Goal: Task Accomplishment & Management: Complete application form

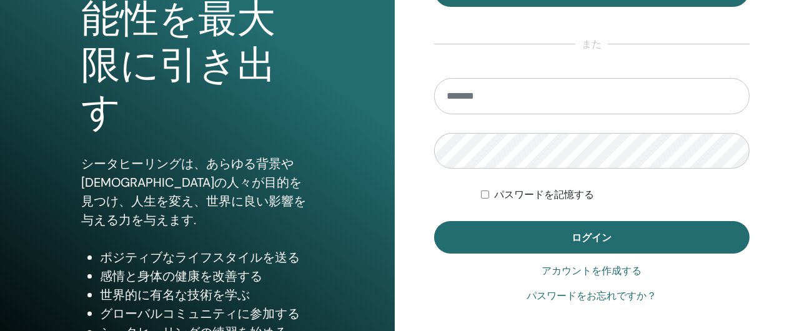
scroll to position [187, 0]
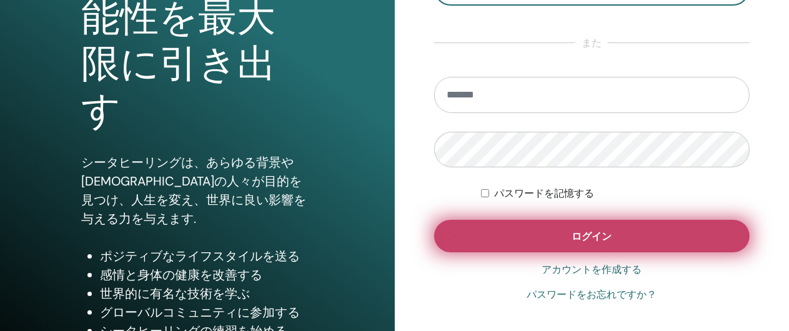
type input "**********"
click at [590, 239] on span "ログイン" at bounding box center [592, 236] width 40 height 13
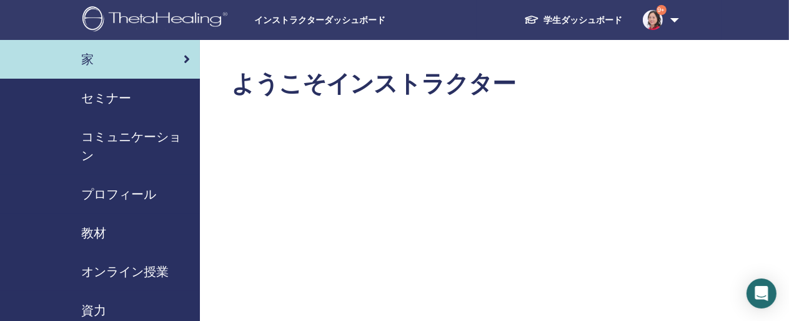
click at [98, 93] on span "セミナー" at bounding box center [106, 98] width 50 height 19
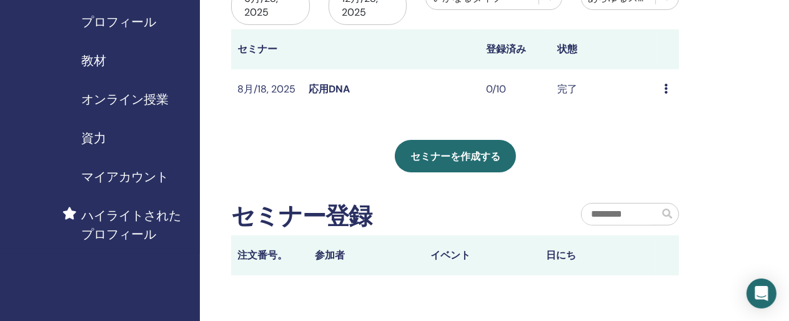
scroll to position [250, 0]
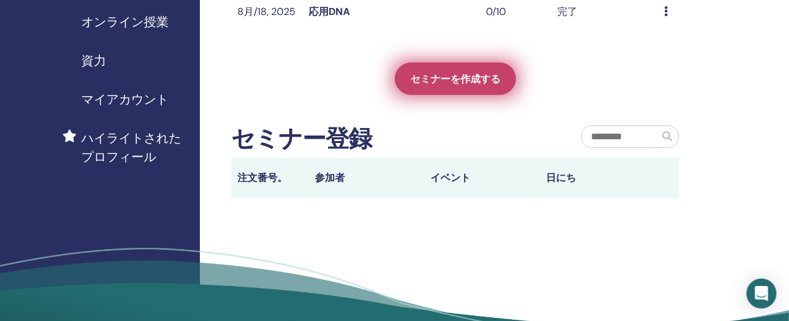
click at [462, 77] on span "セミナーを作成する" at bounding box center [456, 78] width 90 height 13
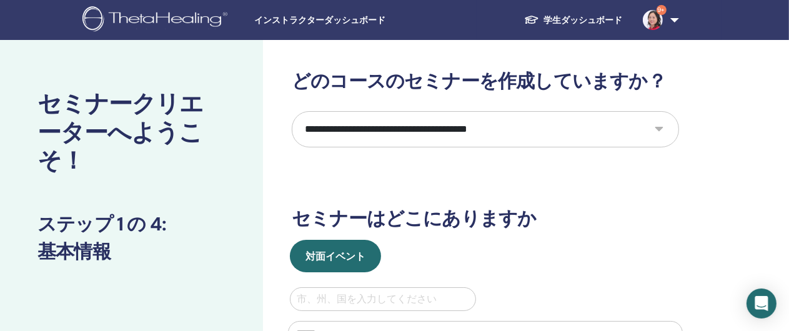
click at [658, 131] on select "**********" at bounding box center [485, 129] width 387 height 36
select select "*"
click at [292, 111] on select "**********" at bounding box center [485, 129] width 387 height 36
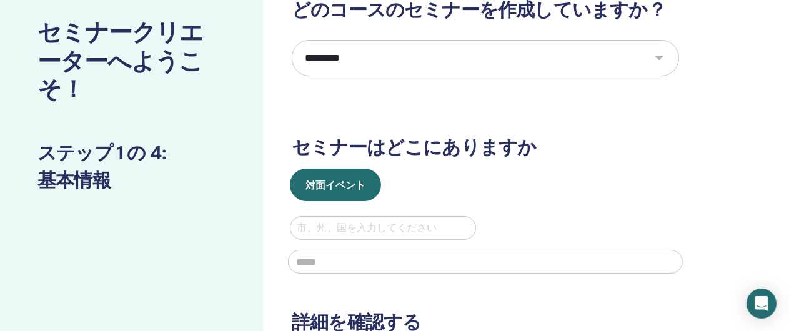
scroll to position [125, 0]
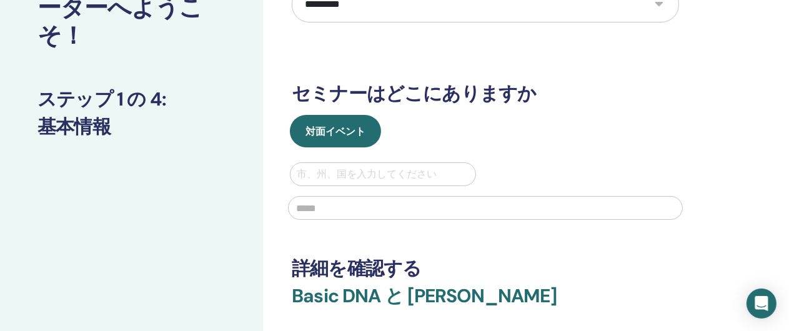
click at [310, 172] on div at bounding box center [383, 174] width 172 height 17
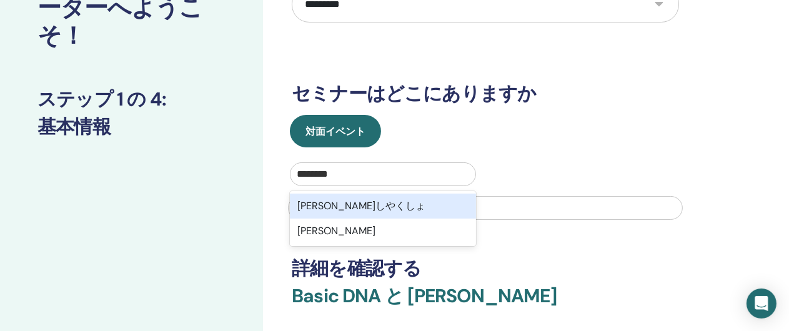
type input "******"
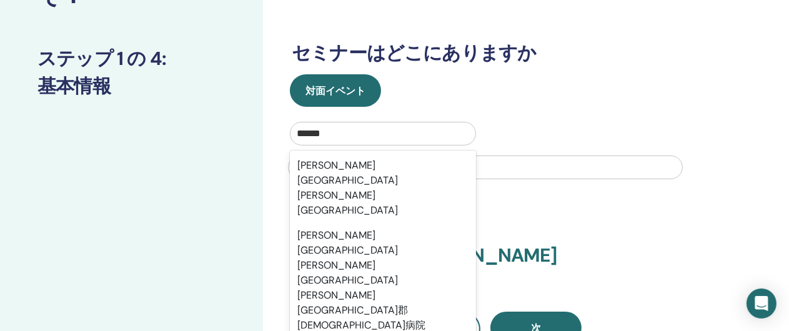
scroll to position [187, 0]
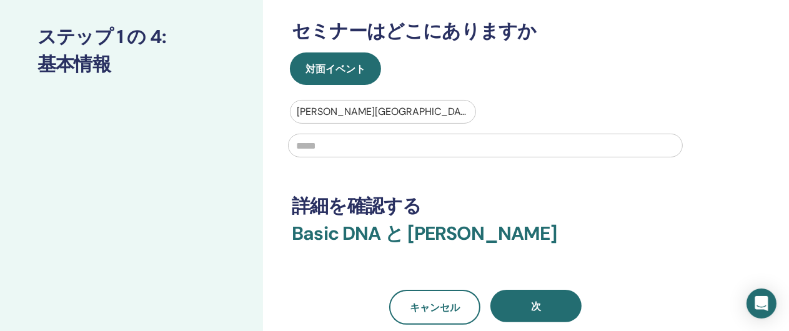
click at [311, 146] on input "text" at bounding box center [485, 146] width 395 height 24
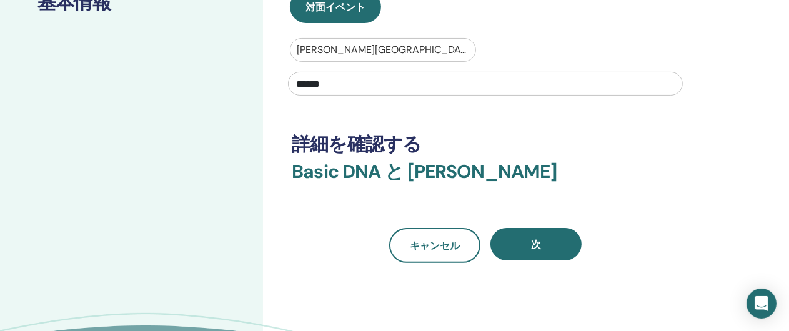
scroll to position [250, 0]
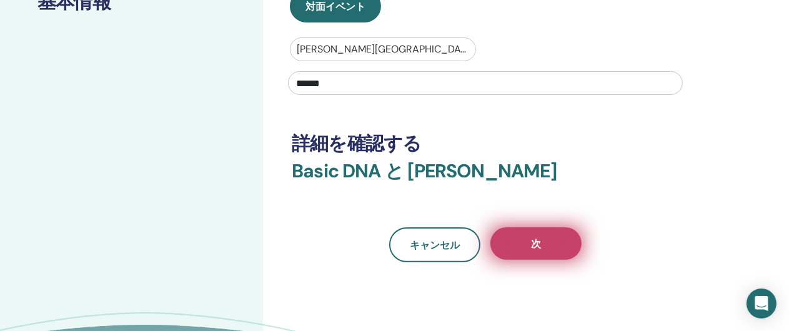
type input "******"
click at [550, 238] on button "次" at bounding box center [536, 243] width 91 height 32
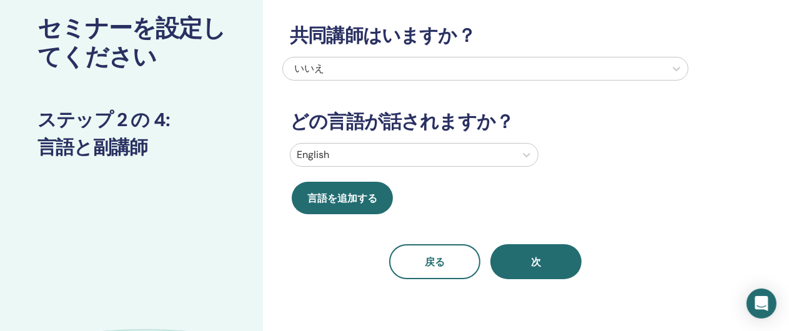
scroll to position [62, 0]
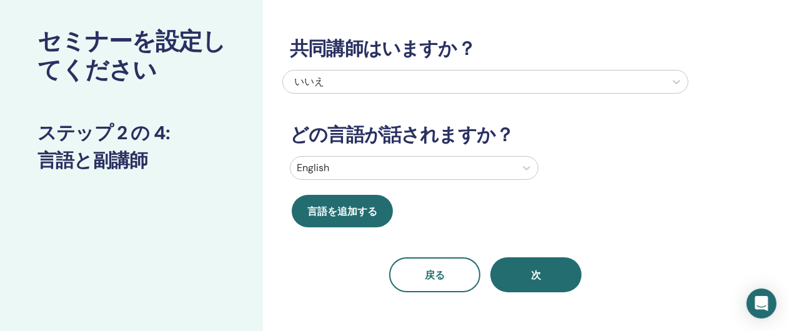
click at [349, 81] on div "いいえ" at bounding box center [445, 81] width 303 height 15
click at [567, 203] on div "共同講師はいますか？ いいえ どの言語が話されますか？ English 言語を追加する 戻る 次" at bounding box center [485, 149] width 406 height 285
click at [337, 168] on div "English" at bounding box center [414, 168] width 249 height 24
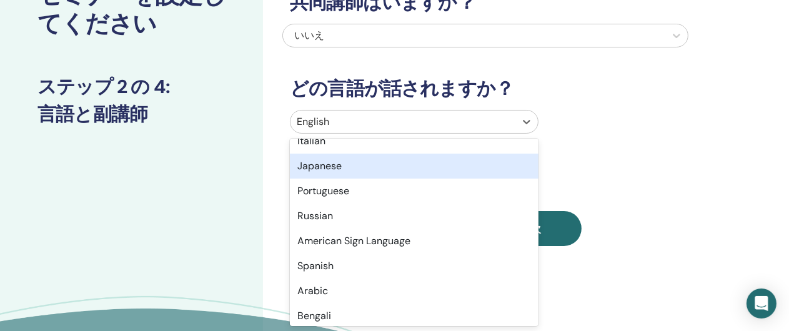
click at [325, 170] on div "Japanese" at bounding box center [414, 166] width 249 height 25
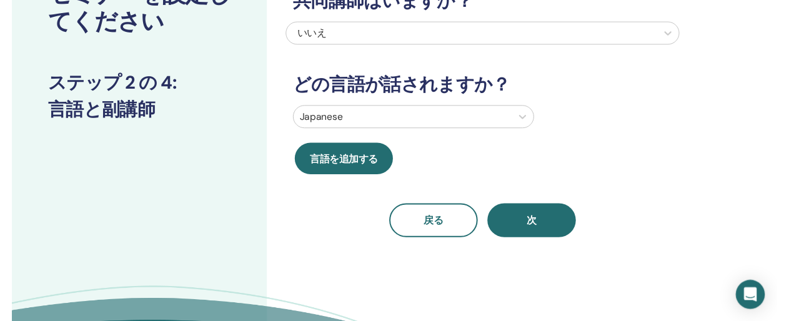
scroll to position [109, 0]
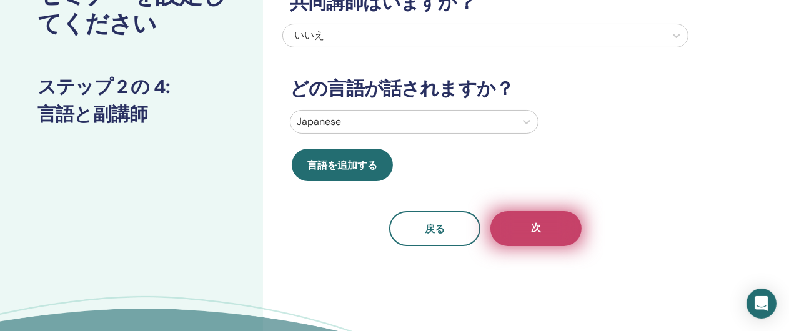
click at [562, 232] on button "次" at bounding box center [536, 228] width 91 height 35
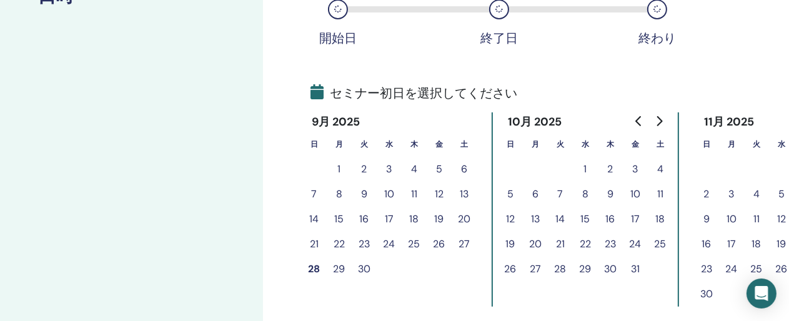
scroll to position [234, 0]
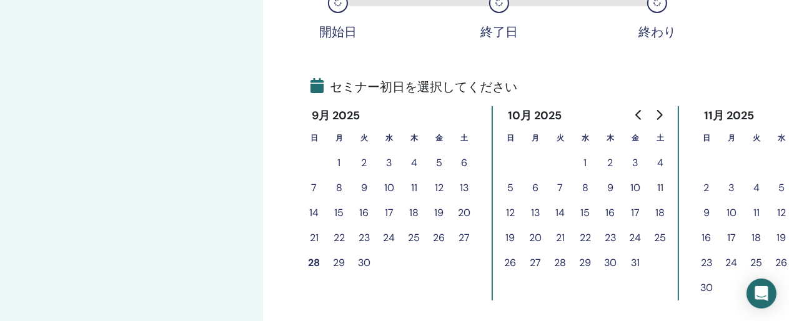
click at [535, 188] on button "6" at bounding box center [535, 188] width 25 height 25
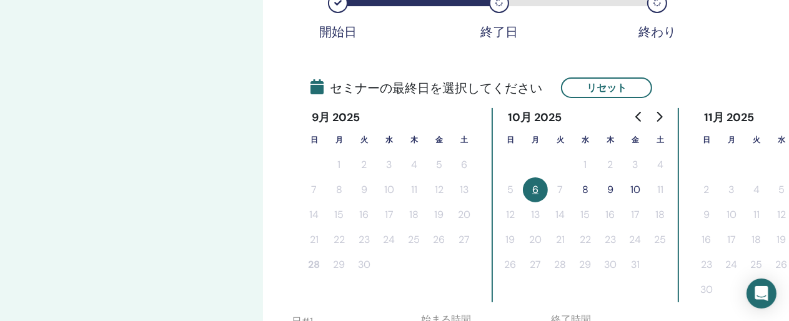
click at [582, 186] on button "8" at bounding box center [585, 189] width 25 height 25
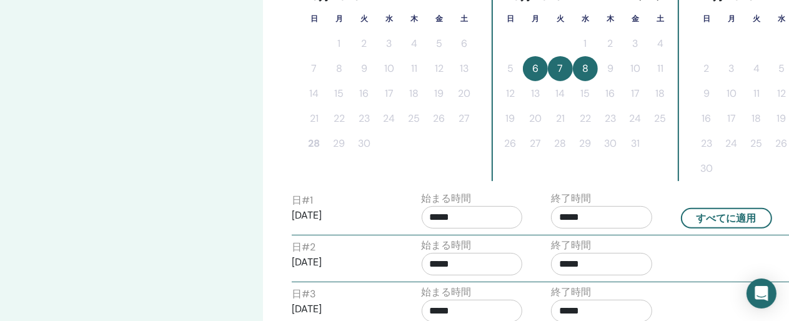
scroll to position [359, 0]
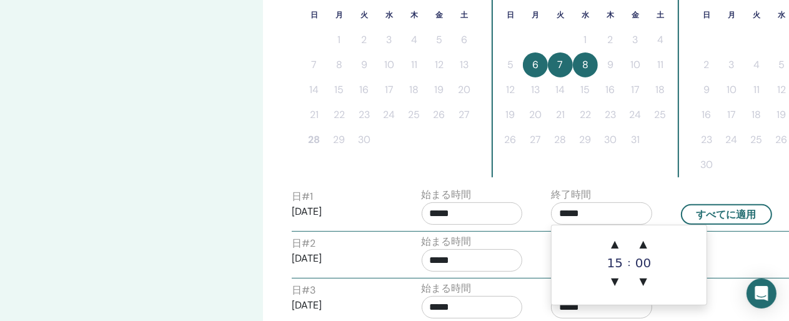
click at [562, 211] on input "*****" at bounding box center [601, 213] width 101 height 22
click at [614, 237] on span "▲" at bounding box center [614, 244] width 25 height 25
type input "*****"
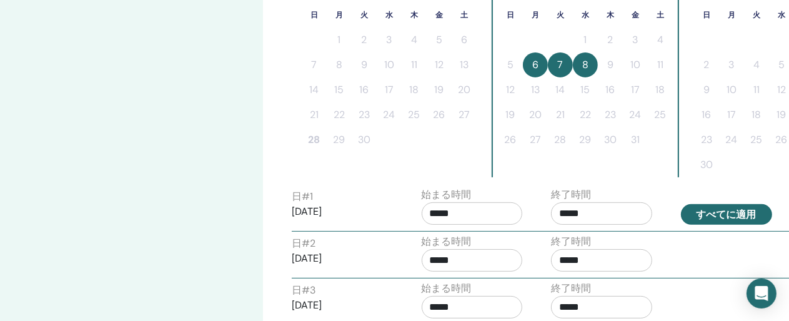
click at [732, 212] on button "すべてに適用" at bounding box center [726, 214] width 91 height 21
type input "*****"
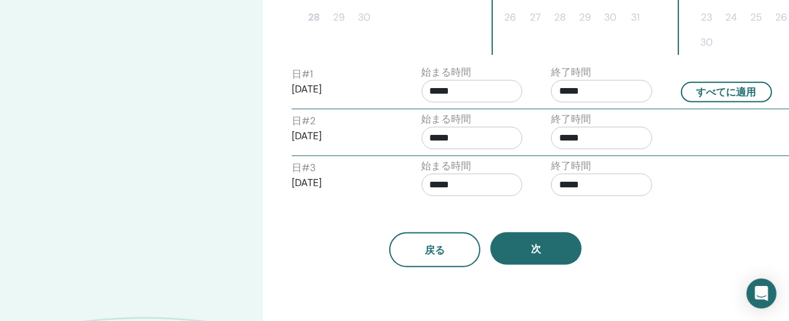
scroll to position [484, 0]
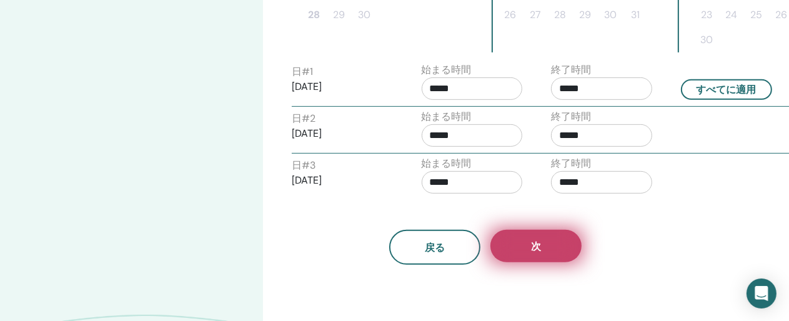
click at [542, 236] on button "次" at bounding box center [536, 246] width 91 height 32
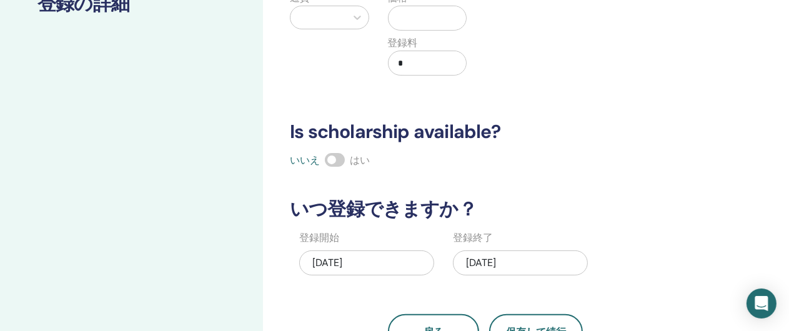
scroll to position [46, 0]
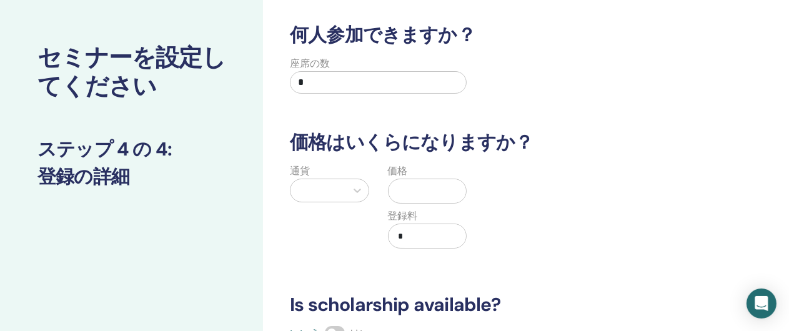
click at [311, 81] on input "*" at bounding box center [378, 82] width 177 height 22
type input "**"
click at [357, 186] on icon at bounding box center [357, 190] width 12 height 12
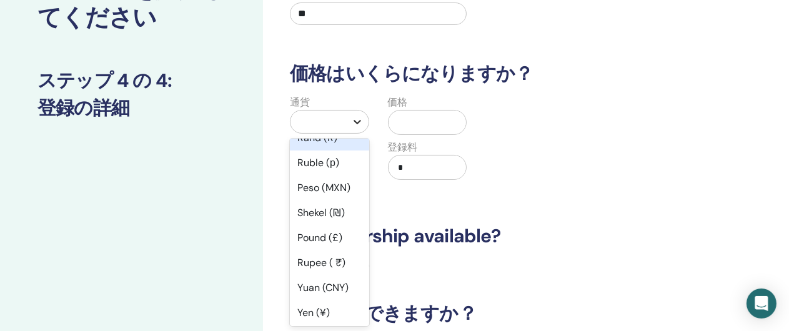
scroll to position [62, 0]
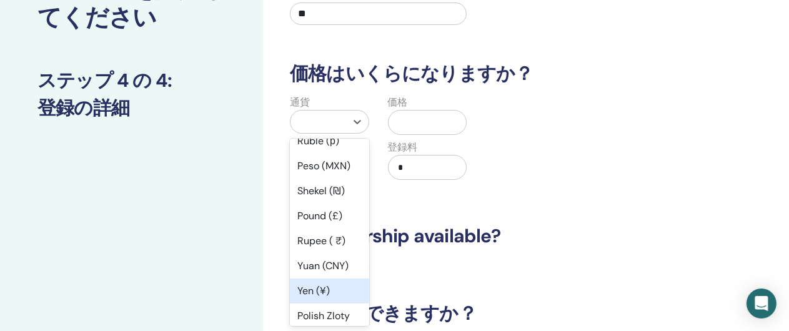
click at [318, 296] on div "Yen (¥)" at bounding box center [329, 291] width 79 height 25
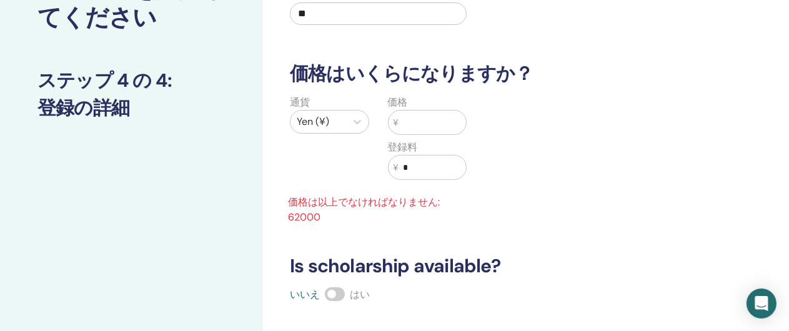
click at [410, 117] on input "text" at bounding box center [432, 123] width 68 height 24
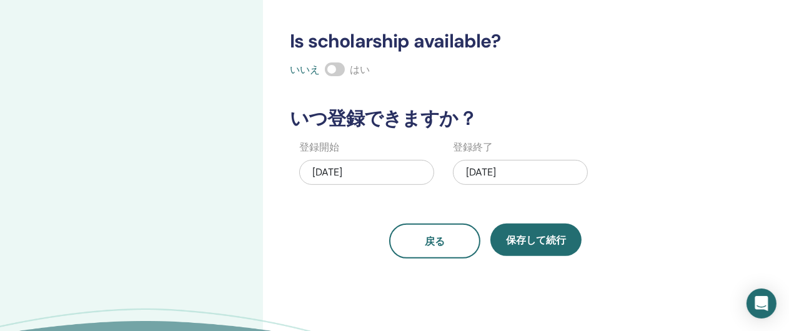
scroll to position [365, 0]
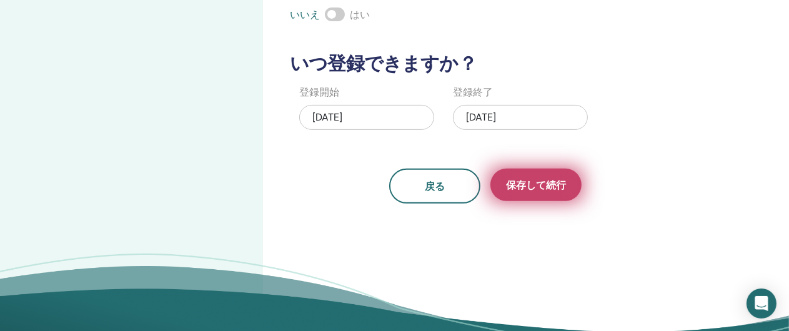
type input "*****"
click at [532, 185] on span "保存して続行" at bounding box center [536, 185] width 60 height 13
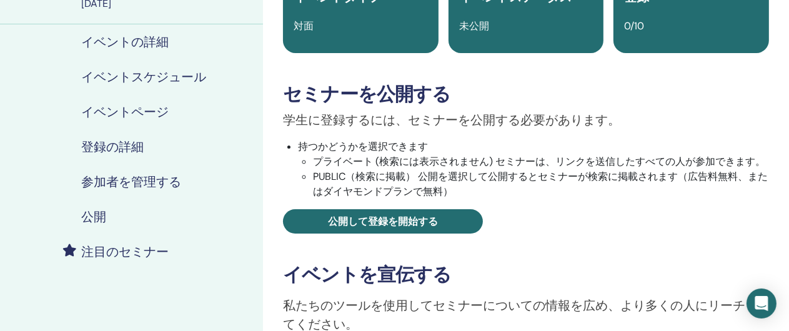
scroll to position [125, 0]
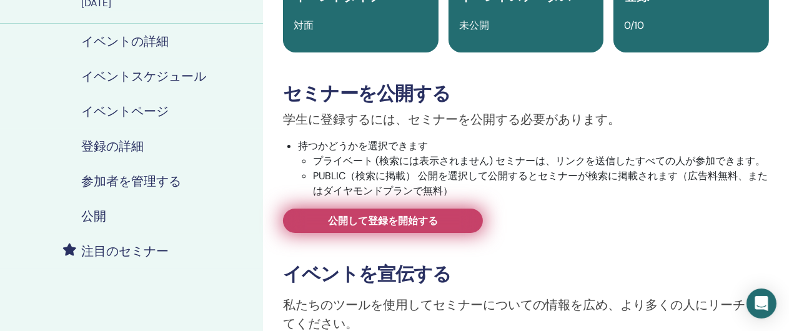
click at [392, 219] on span "公開して登録を開始する" at bounding box center [383, 220] width 110 height 13
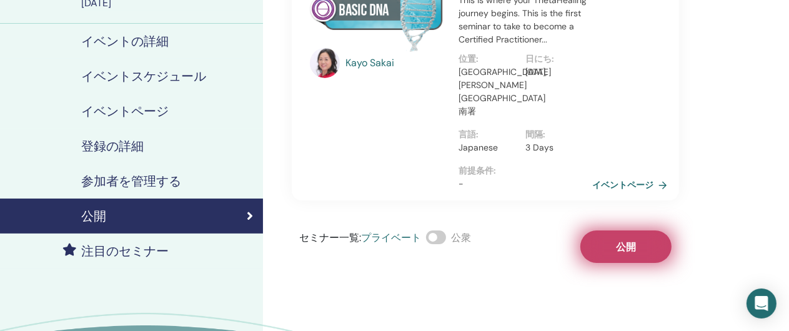
click at [642, 231] on button "公開" at bounding box center [625, 247] width 91 height 32
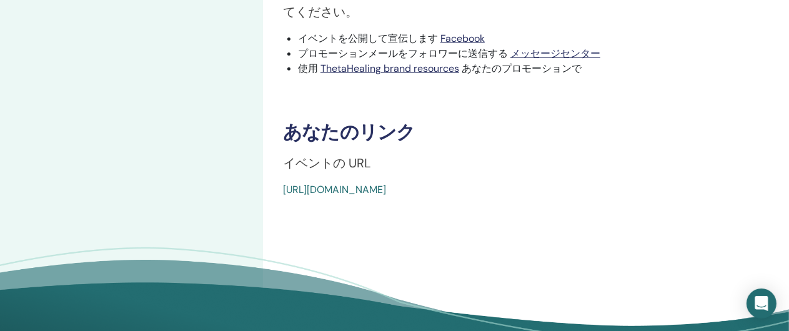
scroll to position [437, 0]
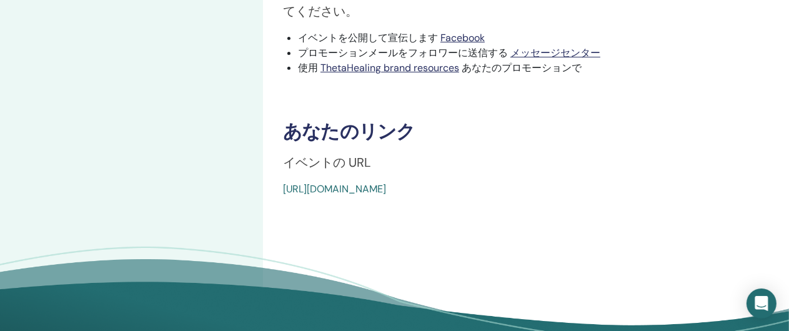
click at [386, 190] on link "[URL][DOMAIN_NAME]" at bounding box center [334, 188] width 103 height 13
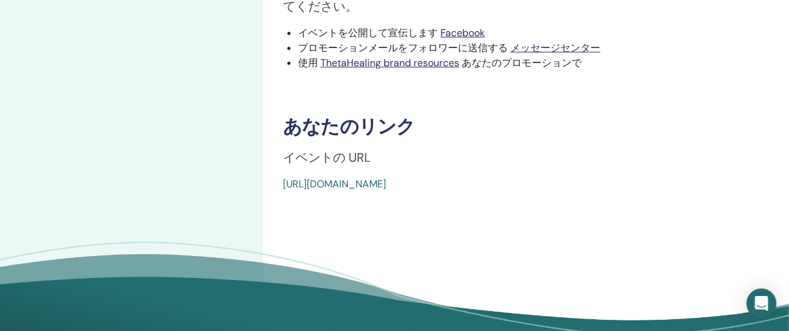
scroll to position [380, 0]
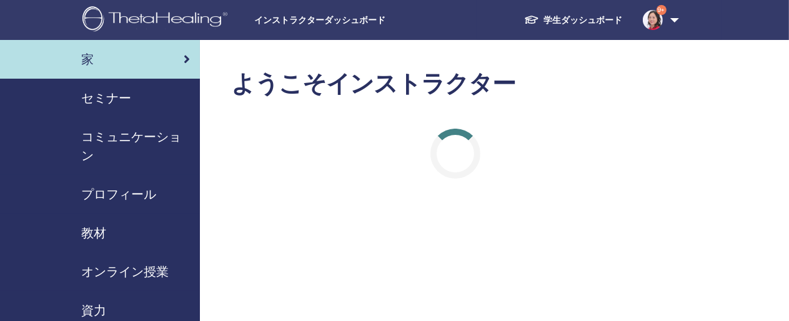
click at [109, 99] on span "セミナー" at bounding box center [106, 98] width 50 height 19
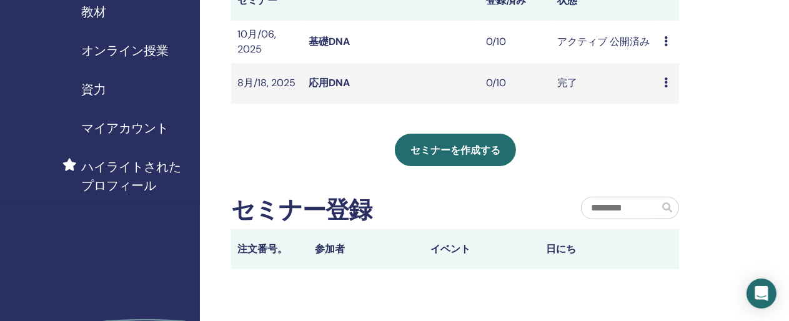
scroll to position [250, 0]
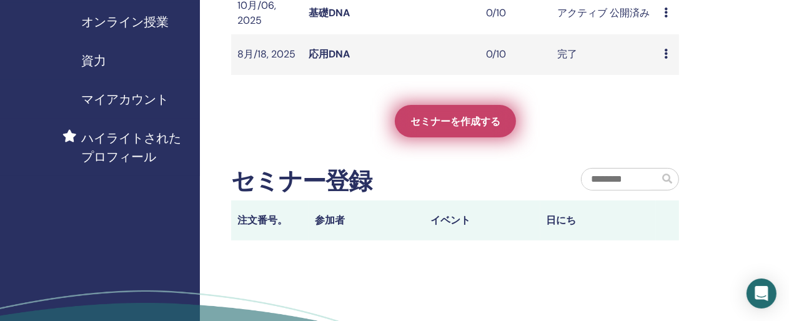
click at [473, 123] on span "セミナーを作成する" at bounding box center [456, 121] width 90 height 13
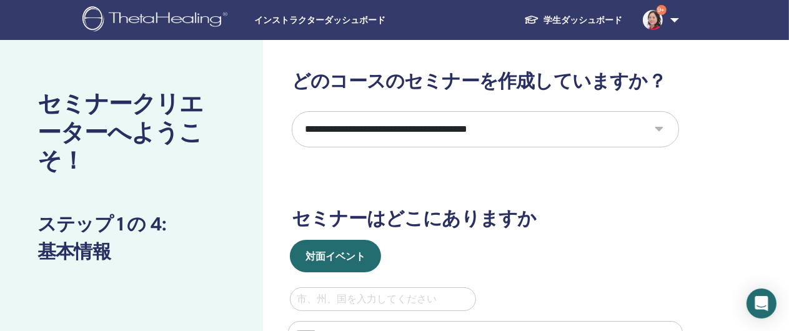
click at [662, 131] on select "**********" at bounding box center [485, 129] width 387 height 36
select select "*"
click at [292, 111] on select "**********" at bounding box center [485, 129] width 387 height 36
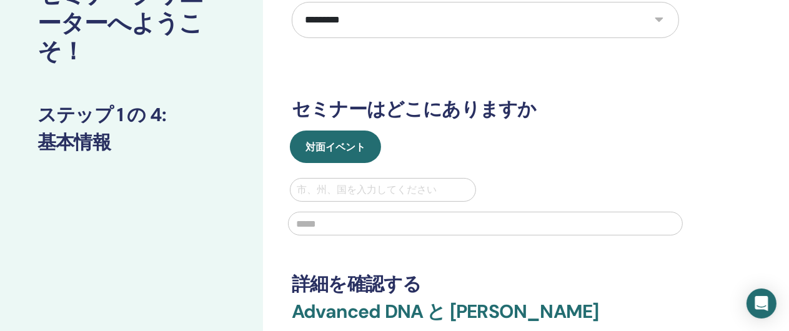
scroll to position [125, 0]
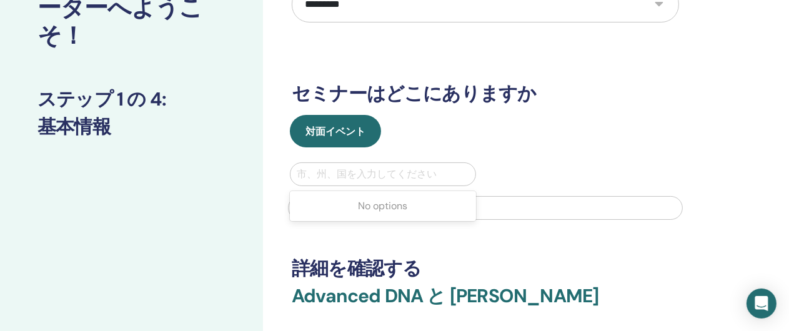
click at [334, 174] on div at bounding box center [383, 174] width 172 height 17
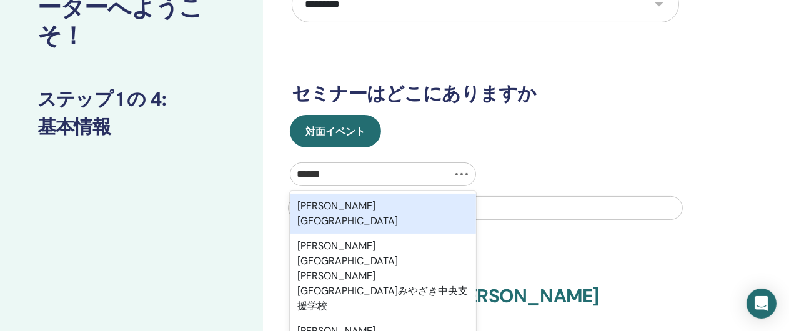
type input "********"
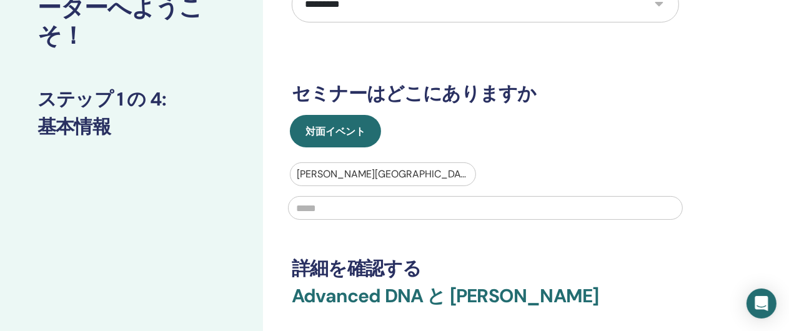
click at [332, 172] on div at bounding box center [383, 174] width 172 height 17
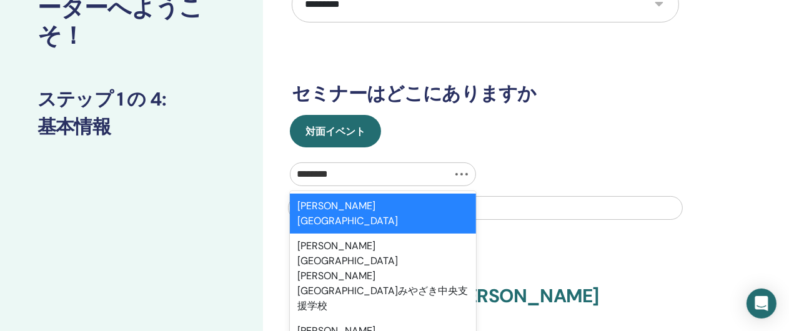
type input "******"
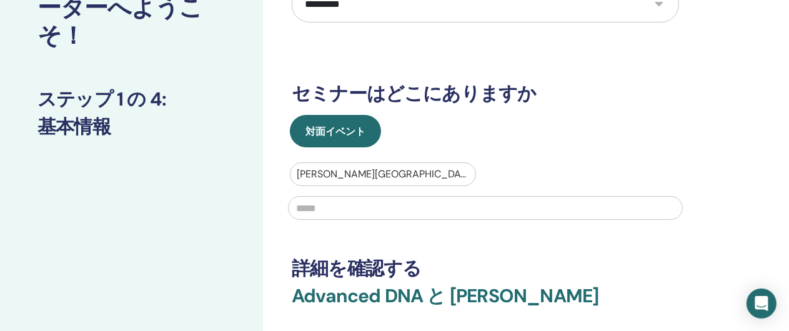
click at [303, 209] on input "text" at bounding box center [485, 208] width 395 height 24
type input "******"
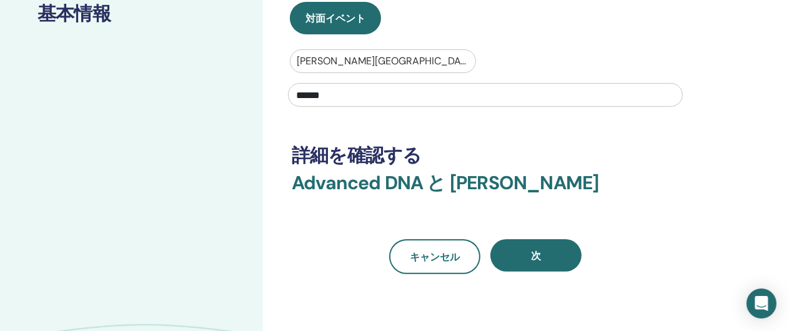
scroll to position [250, 0]
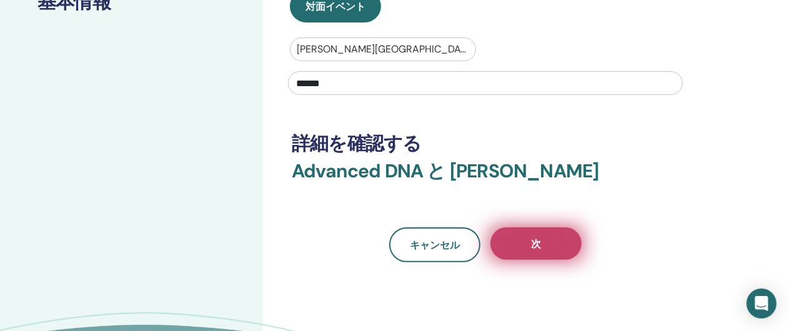
click at [532, 243] on span "次" at bounding box center [536, 243] width 10 height 13
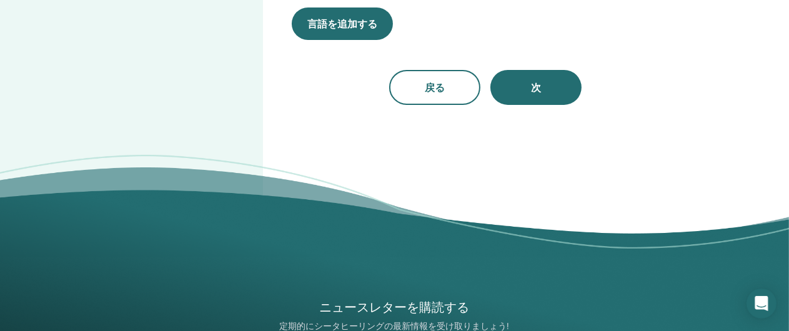
scroll to position [0, 0]
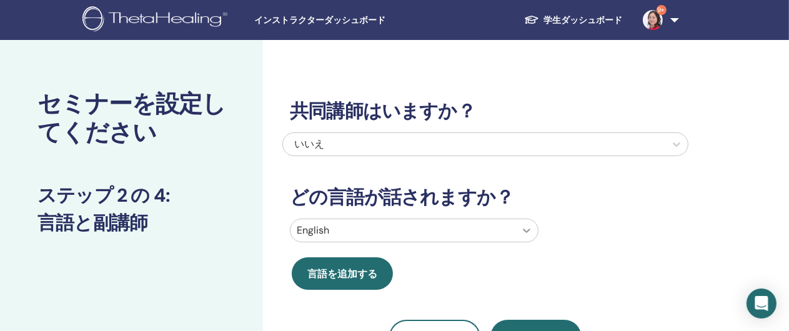
click at [534, 231] on div at bounding box center [526, 230] width 22 height 22
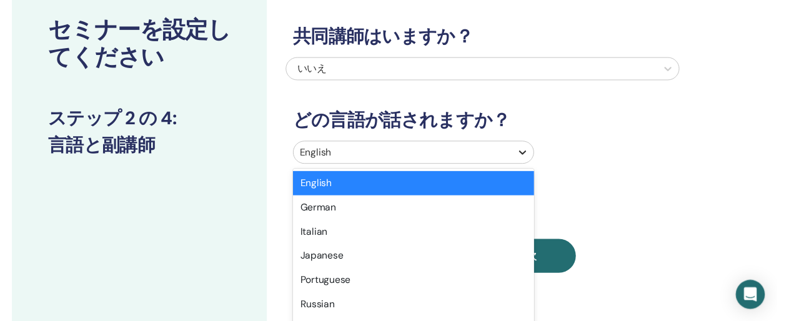
scroll to position [109, 0]
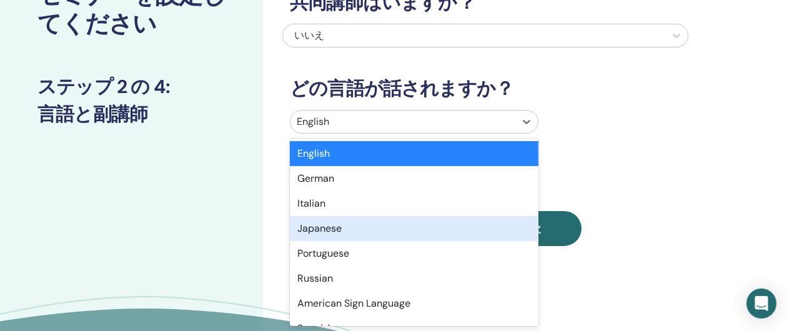
click at [330, 230] on div "Japanese" at bounding box center [414, 228] width 249 height 25
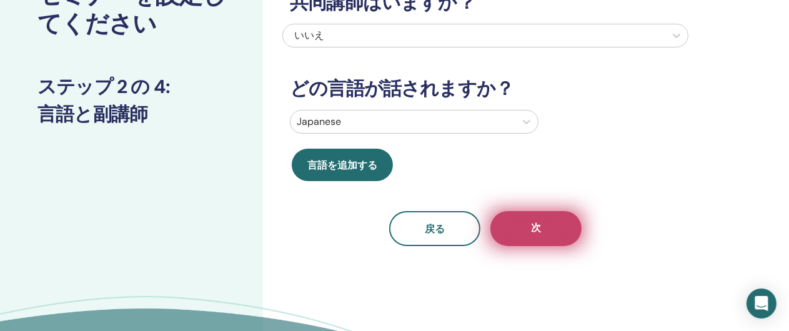
click at [558, 224] on button "次" at bounding box center [536, 228] width 91 height 35
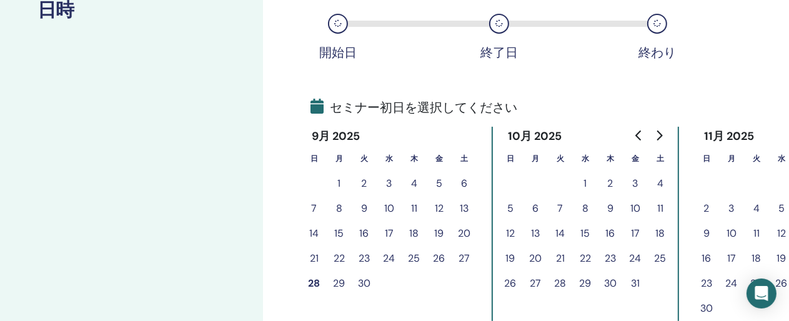
scroll to position [234, 0]
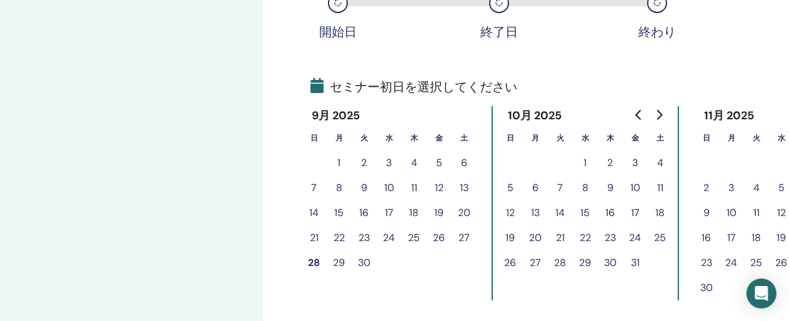
click at [534, 234] on button "20" at bounding box center [535, 238] width 25 height 25
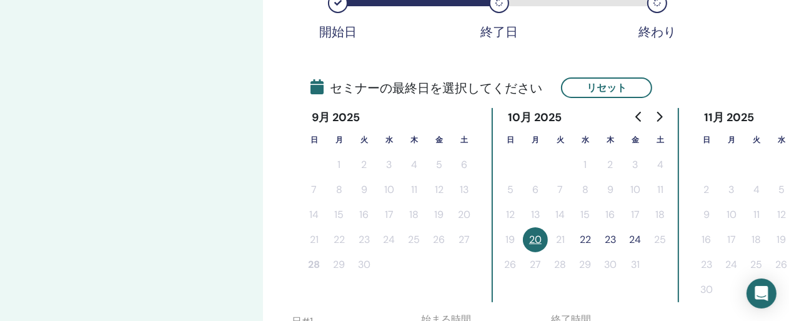
click at [586, 238] on button "22" at bounding box center [585, 239] width 25 height 25
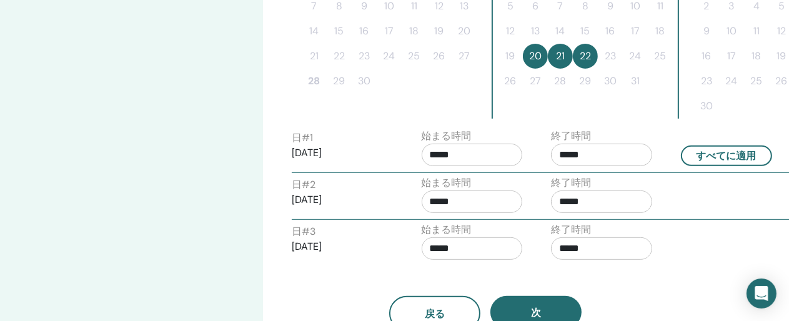
scroll to position [421, 0]
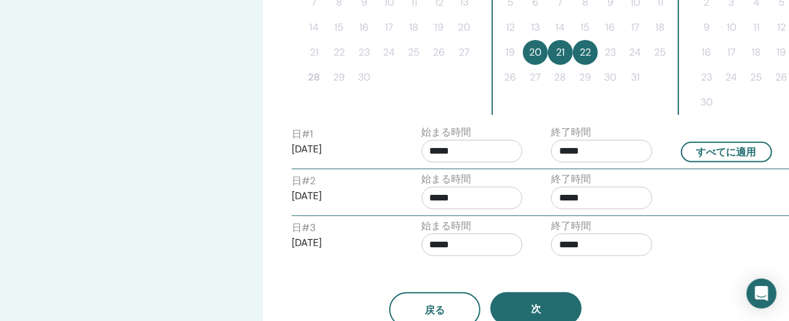
click at [562, 151] on input "*****" at bounding box center [601, 151] width 101 height 22
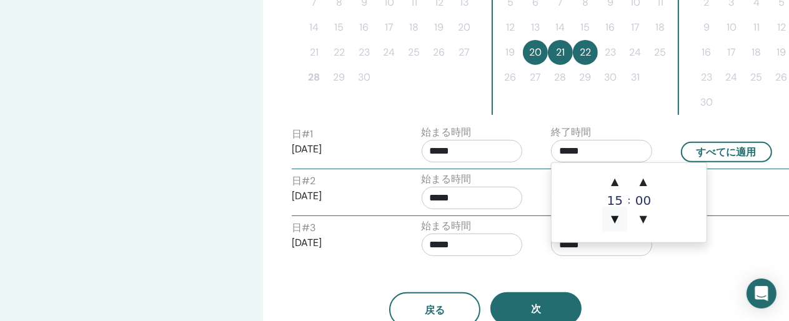
click at [613, 216] on span "▼" at bounding box center [614, 219] width 25 height 25
click at [616, 176] on span "▲" at bounding box center [614, 181] width 25 height 25
type input "*****"
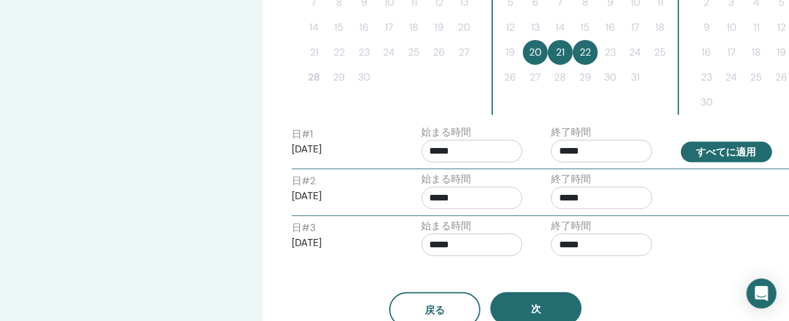
click at [727, 149] on button "すべてに適用" at bounding box center [726, 152] width 91 height 21
type input "*****"
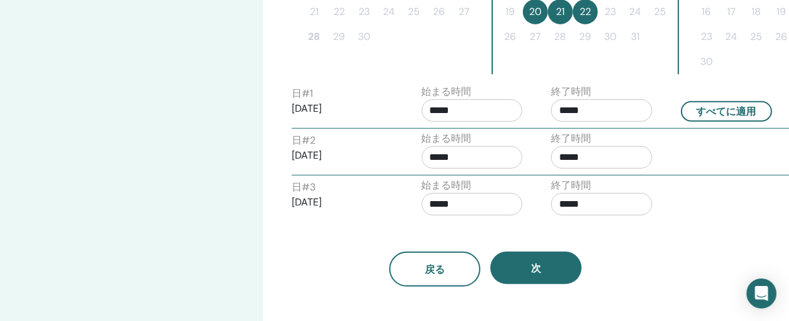
scroll to position [484, 0]
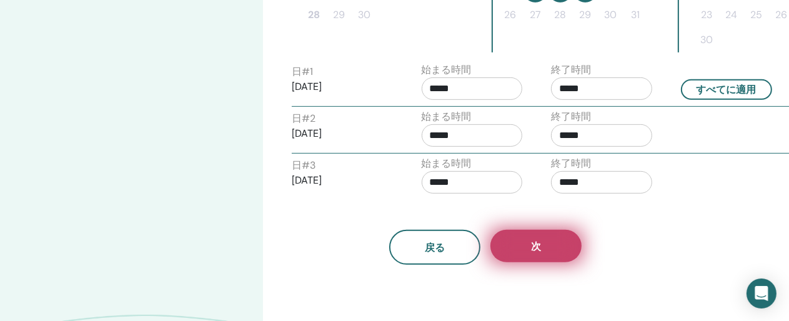
click at [540, 243] on span "次" at bounding box center [536, 246] width 10 height 13
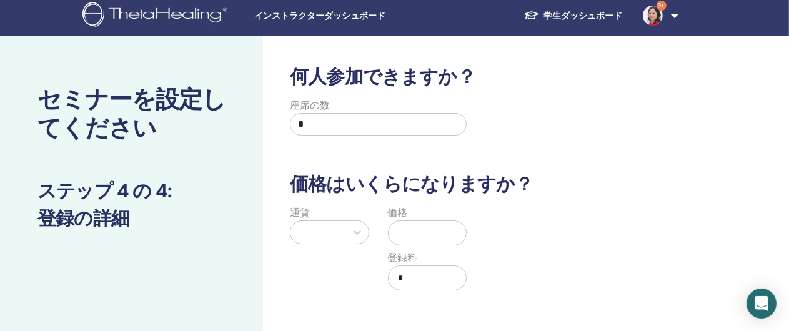
scroll to position [0, 0]
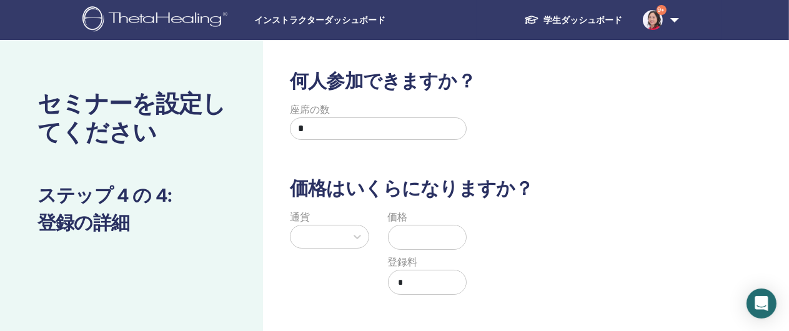
click at [306, 126] on input "*" at bounding box center [378, 128] width 177 height 22
type input "**"
click at [357, 234] on icon at bounding box center [357, 237] width 12 height 12
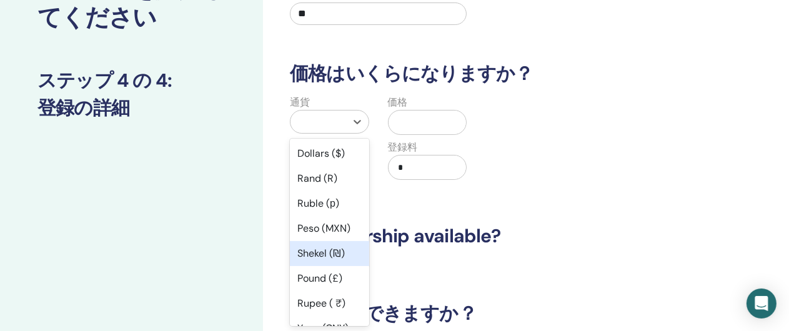
scroll to position [62, 0]
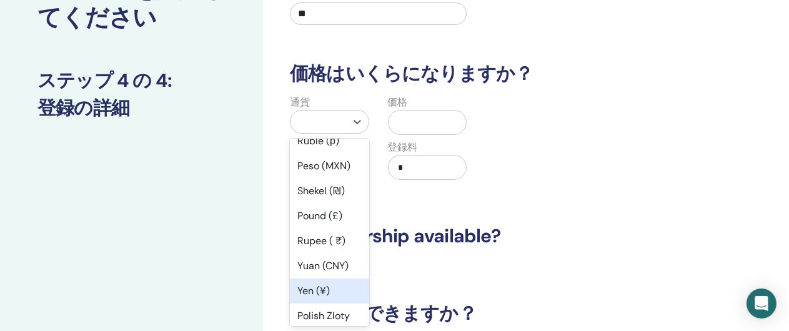
click at [315, 289] on div "Yen (¥)" at bounding box center [329, 291] width 79 height 25
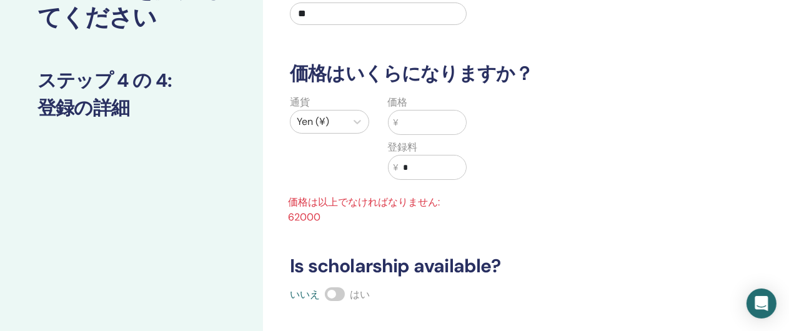
click at [422, 119] on input "text" at bounding box center [432, 123] width 68 height 24
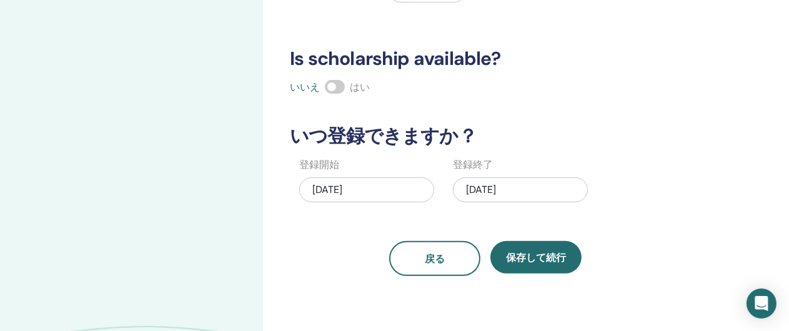
scroll to position [302, 0]
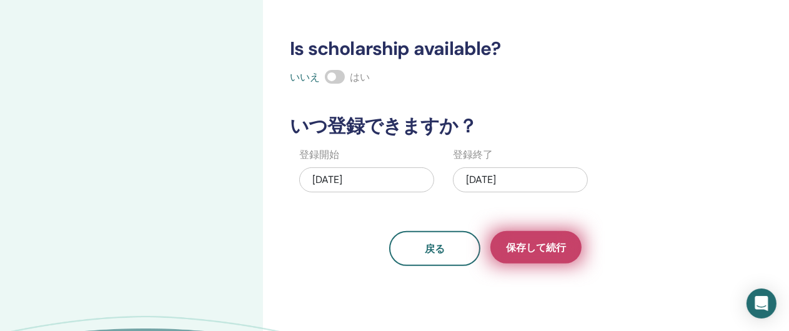
type input "*****"
click at [549, 246] on span "保存して続行" at bounding box center [536, 247] width 60 height 13
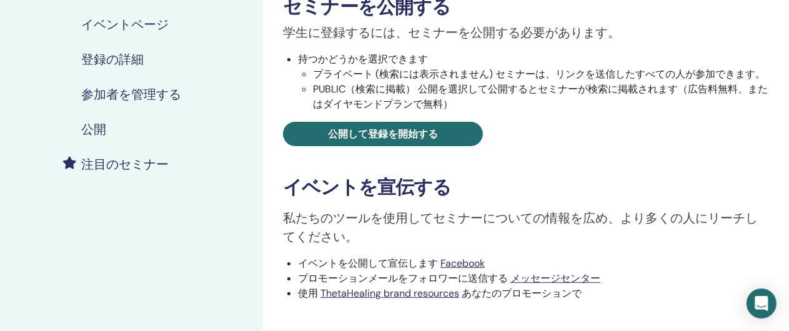
scroll to position [250, 0]
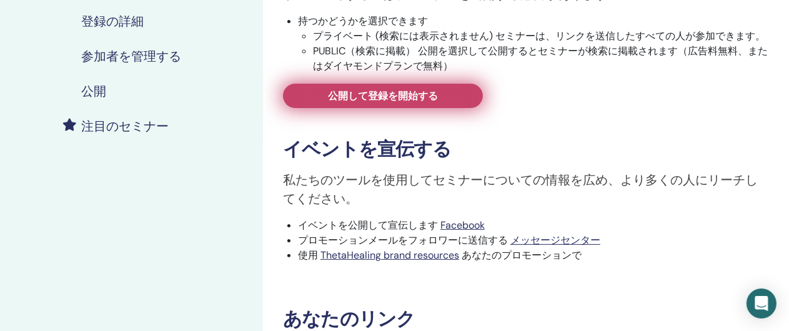
click at [377, 96] on span "公開して登録を開始する" at bounding box center [383, 95] width 110 height 13
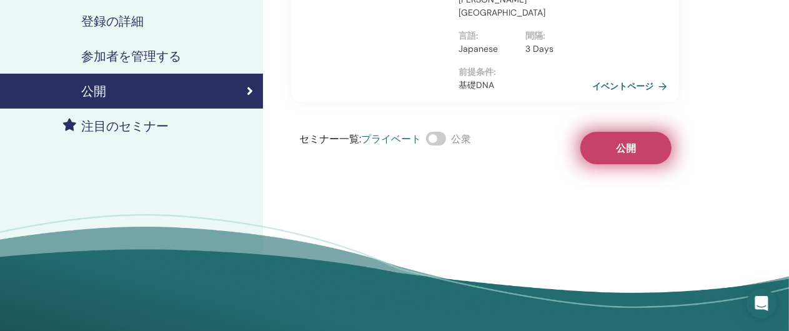
click at [645, 137] on button "公開" at bounding box center [625, 148] width 91 height 32
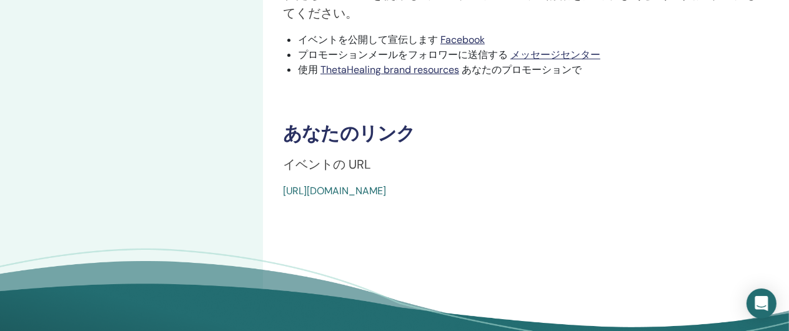
scroll to position [437, 0]
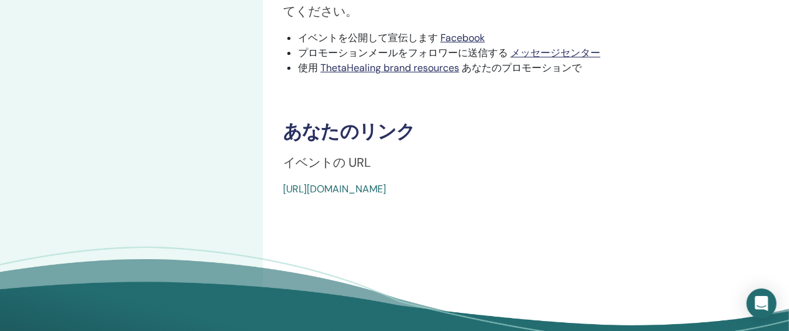
click at [386, 187] on link "https://www.thetahealing.com/seminar-378631-details.html" at bounding box center [334, 188] width 103 height 13
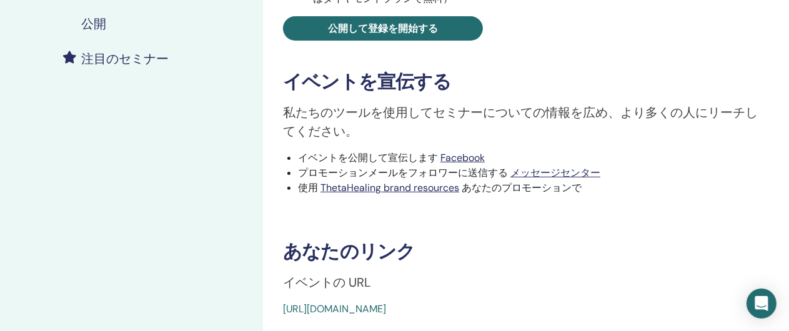
scroll to position [442, 0]
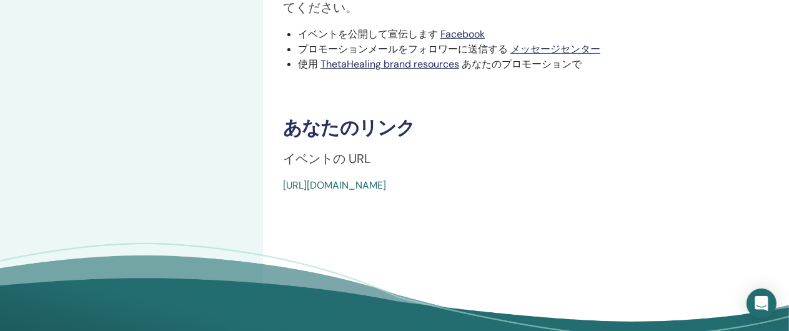
scroll to position [442, 0]
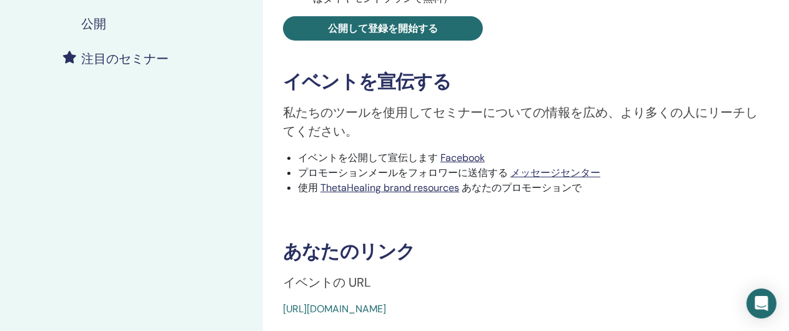
scroll to position [380, 0]
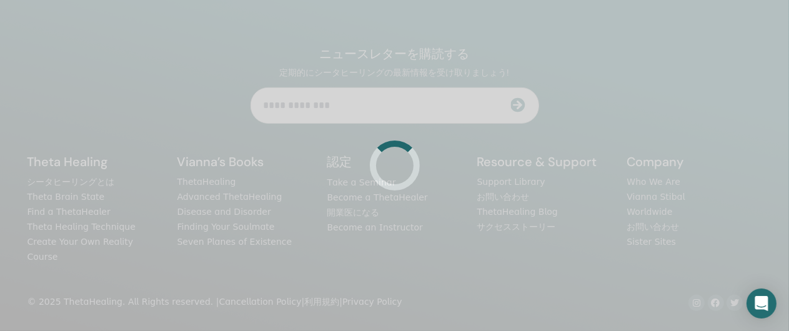
scroll to position [317, 0]
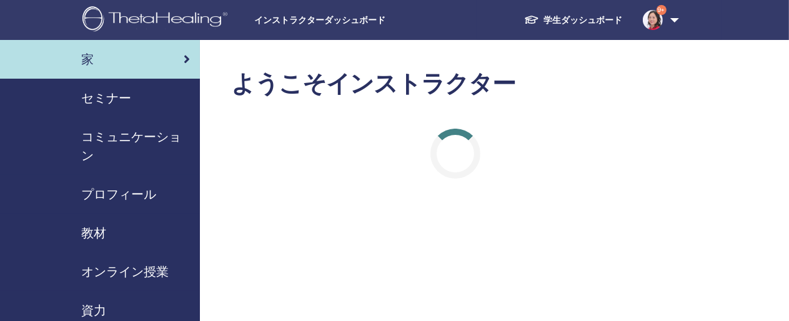
click at [108, 98] on span "セミナー" at bounding box center [106, 98] width 50 height 19
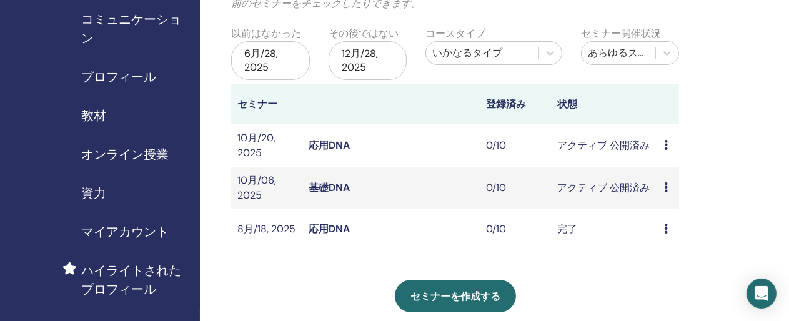
scroll to position [125, 0]
